Goal: Learn about a topic

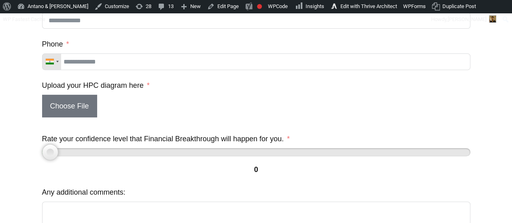
scroll to position [131, 0]
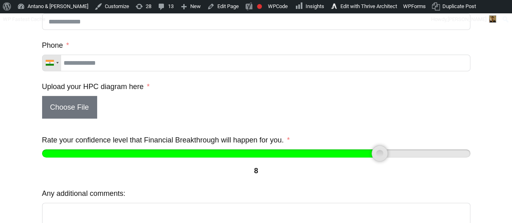
click at [425, 145] on div "Rate your confidence level that Financial Breakthrough will happen for you. 8" at bounding box center [256, 155] width 428 height 45
click at [421, 154] on div at bounding box center [421, 153] width 16 height 16
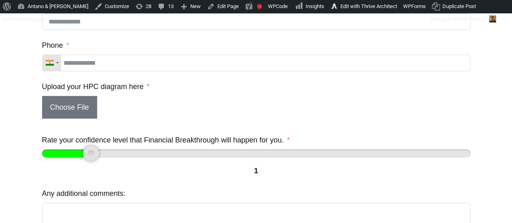
type input "*"
click at [31, 151] on div "Your Financial Breakthrough Accelerator Journey hpc-diagram-financial-breakthro…" at bounding box center [255, 101] width 511 height 373
